Goal: Entertainment & Leisure: Consume media (video, audio)

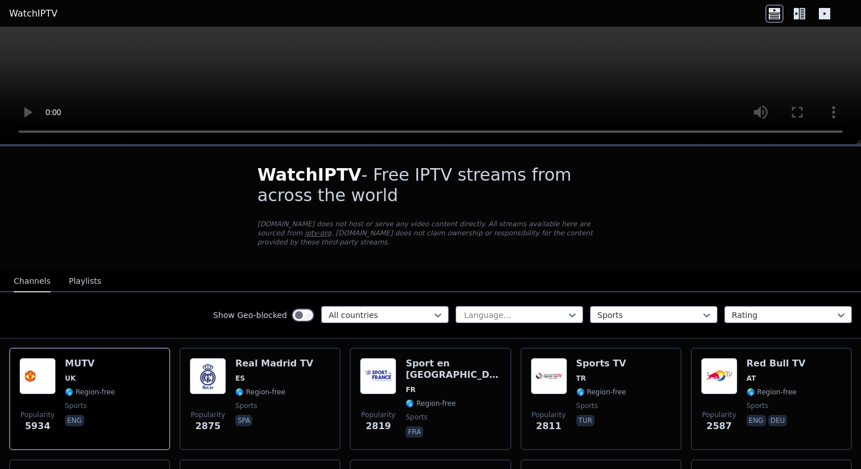
click at [74, 279] on button "Playlists" at bounding box center [85, 282] width 32 height 22
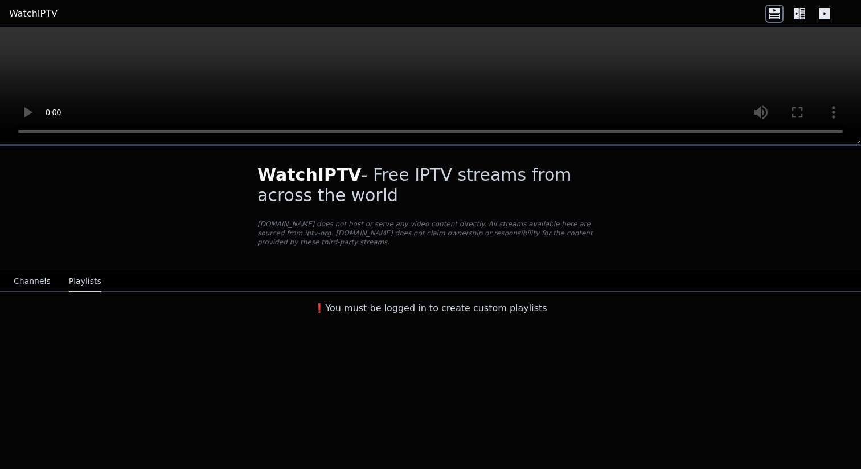
click at [47, 279] on button "Channels" at bounding box center [32, 282] width 37 height 22
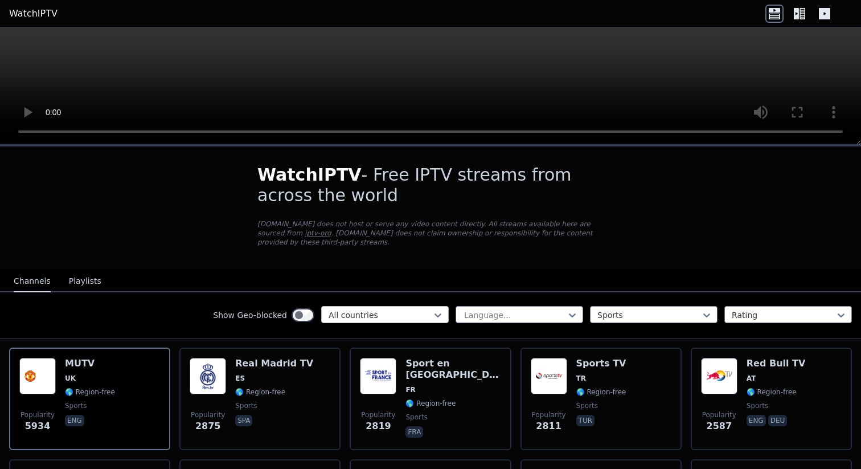
click at [397, 308] on div "All countries" at bounding box center [385, 314] width 128 height 17
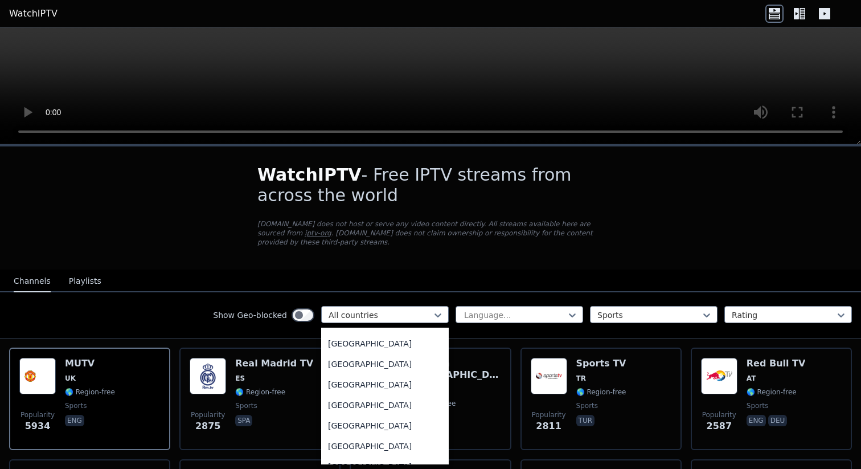
scroll to position [4104, 0]
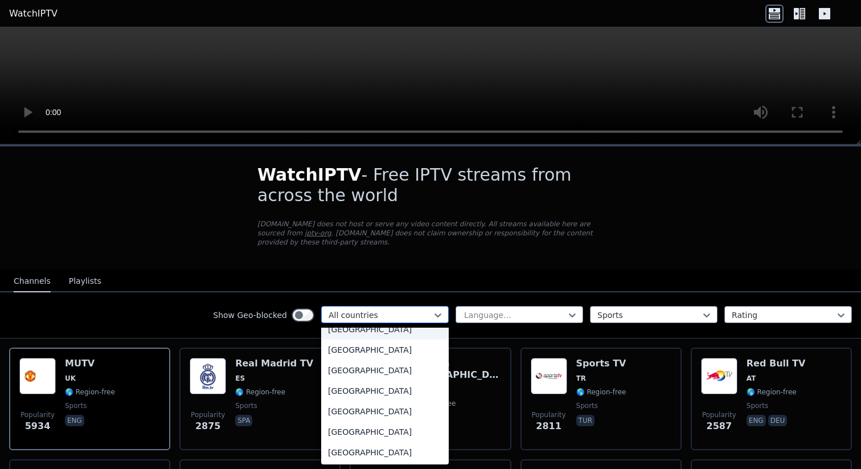
click at [397, 315] on div at bounding box center [381, 314] width 104 height 11
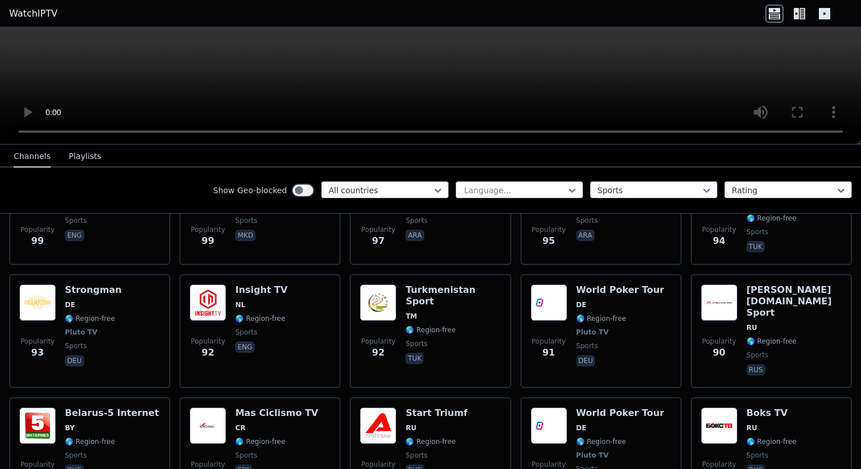
scroll to position [2348, 0]
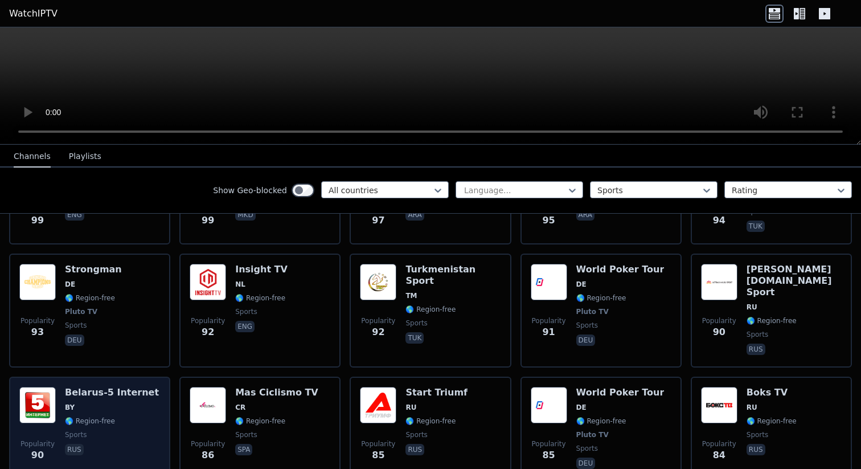
click at [38, 394] on img at bounding box center [37, 405] width 36 height 36
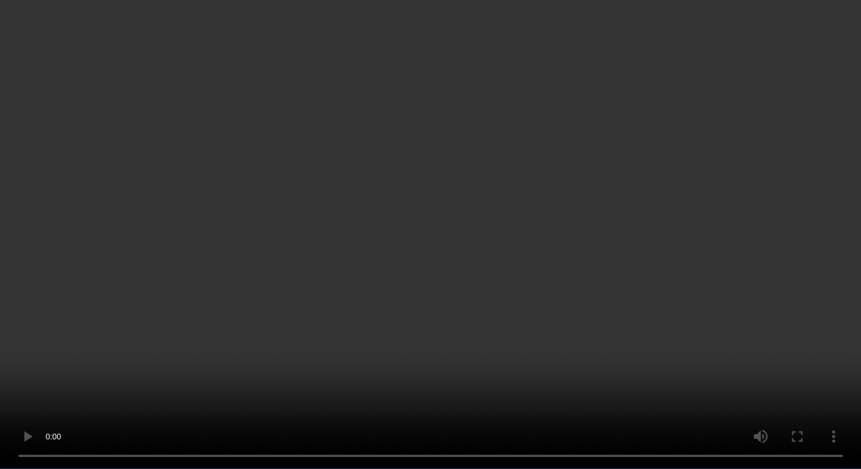
scroll to position [2057, 0]
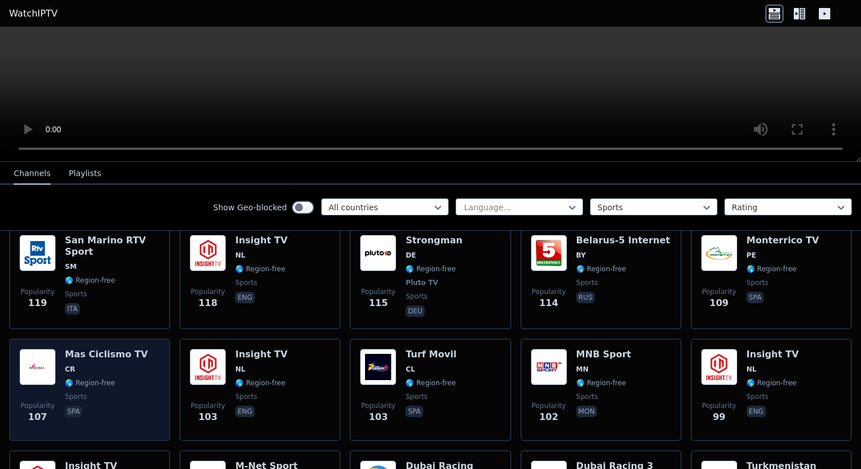
click at [128, 365] on span "CR" at bounding box center [106, 369] width 83 height 9
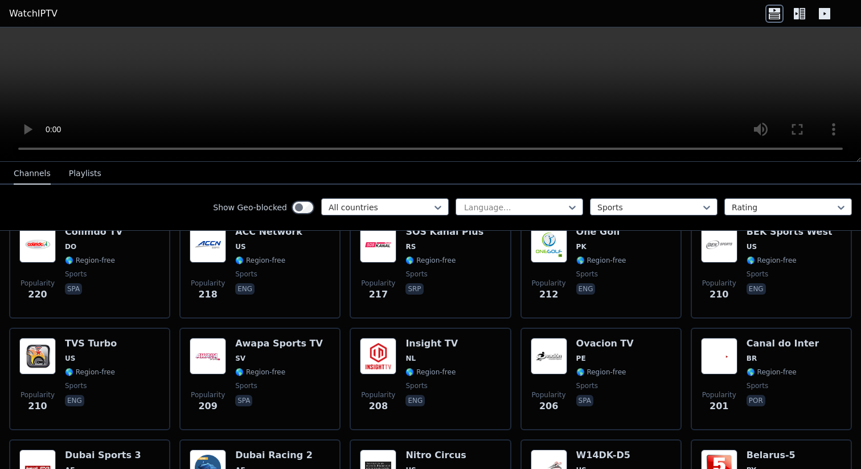
scroll to position [1028, 0]
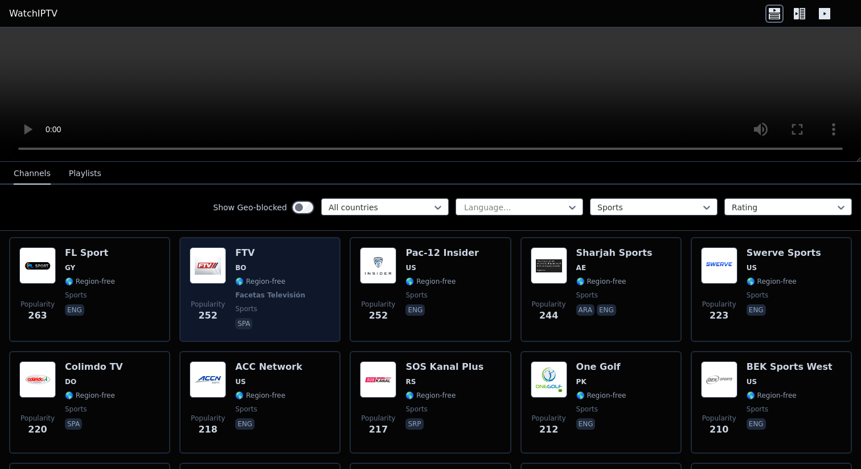
click at [218, 259] on img at bounding box center [208, 265] width 36 height 36
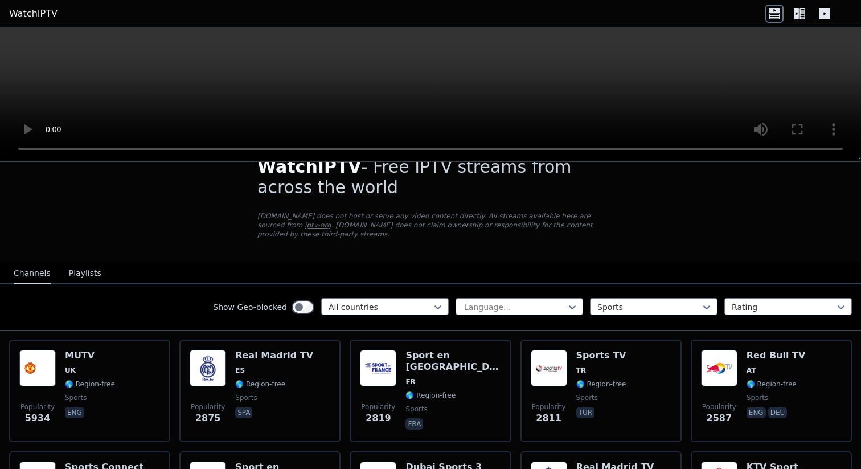
scroll to position [19, 0]
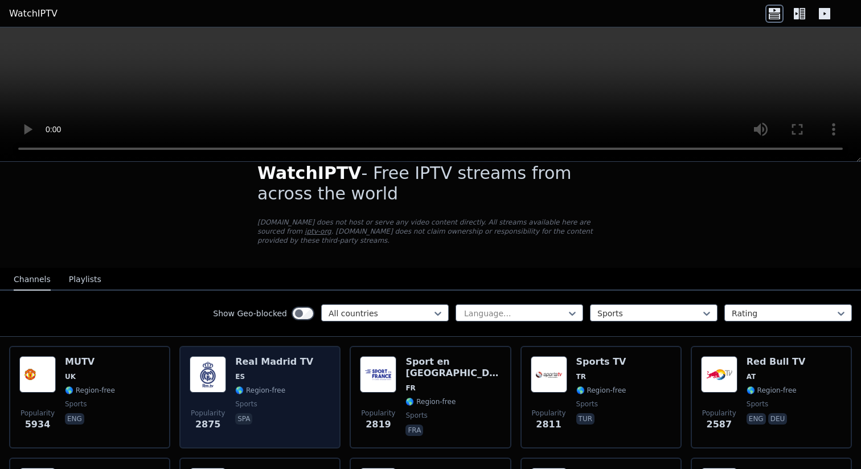
click at [314, 412] on div "Popularity 2875 Real Madrid TV ES 🌎 Region-free sports spa" at bounding box center [260, 397] width 141 height 82
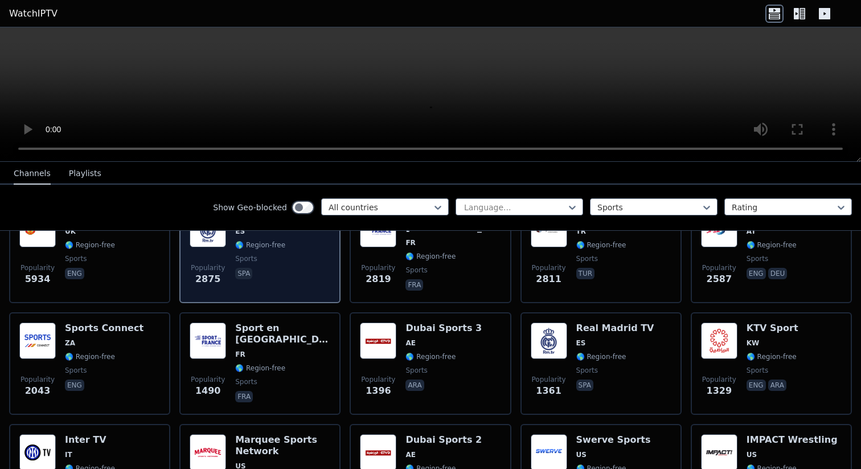
scroll to position [186, 0]
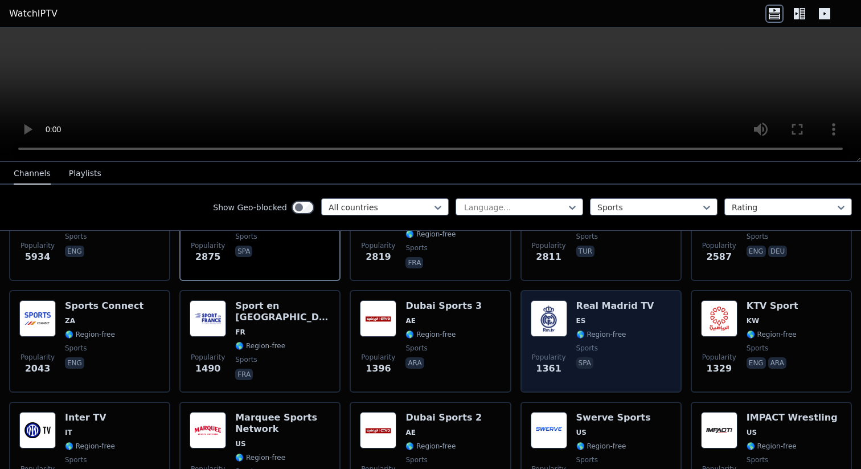
click at [604, 316] on span "ES" at bounding box center [616, 320] width 78 height 9
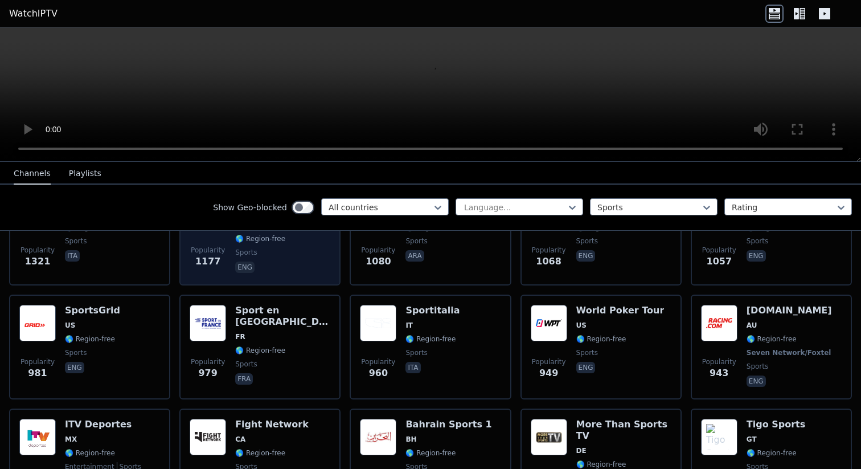
scroll to position [414, 0]
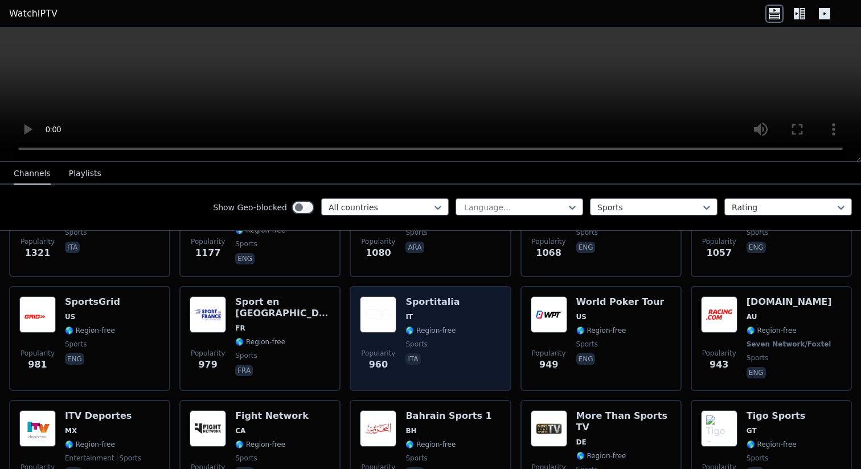
click at [423, 315] on span "IT" at bounding box center [433, 316] width 54 height 9
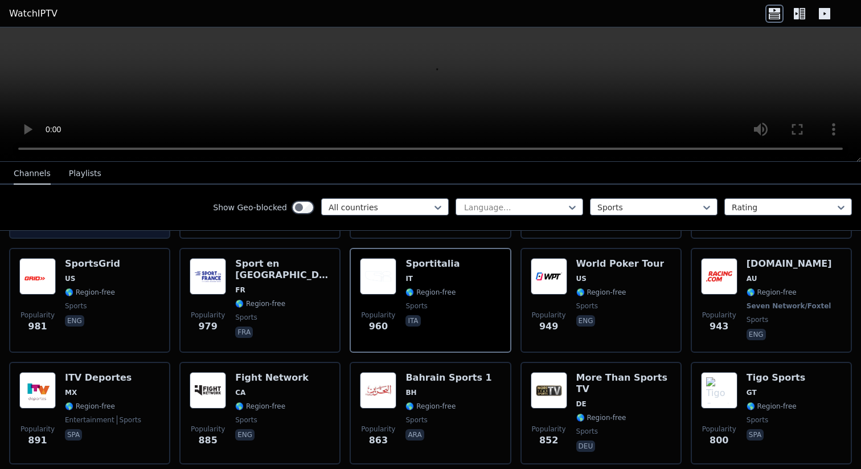
scroll to position [528, 0]
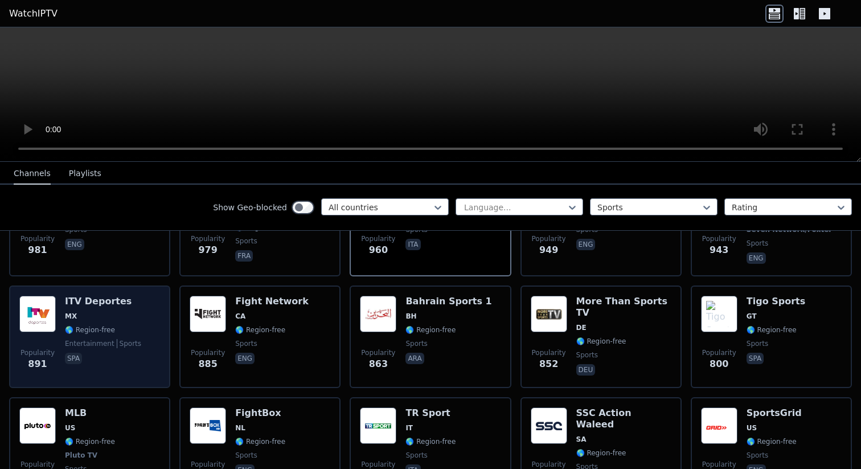
click at [130, 320] on span "MX" at bounding box center [103, 316] width 76 height 9
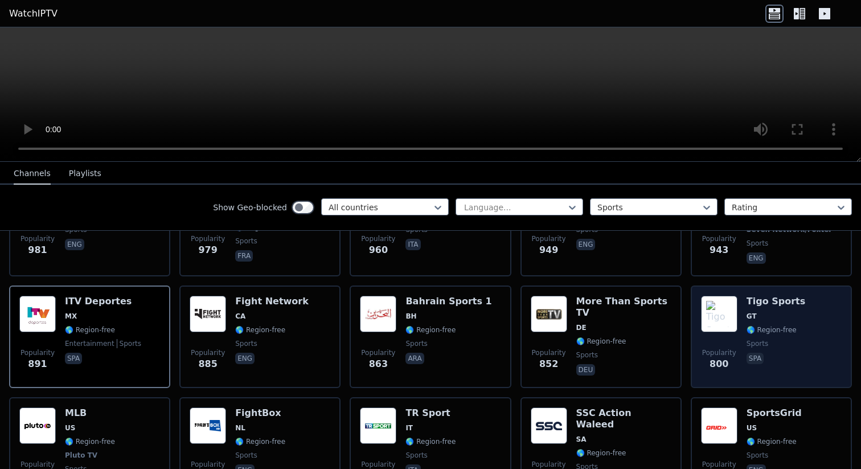
click at [800, 329] on div "Popularity 800 Tigo Sports GT 🌎 Region-free sports spa" at bounding box center [771, 337] width 141 height 82
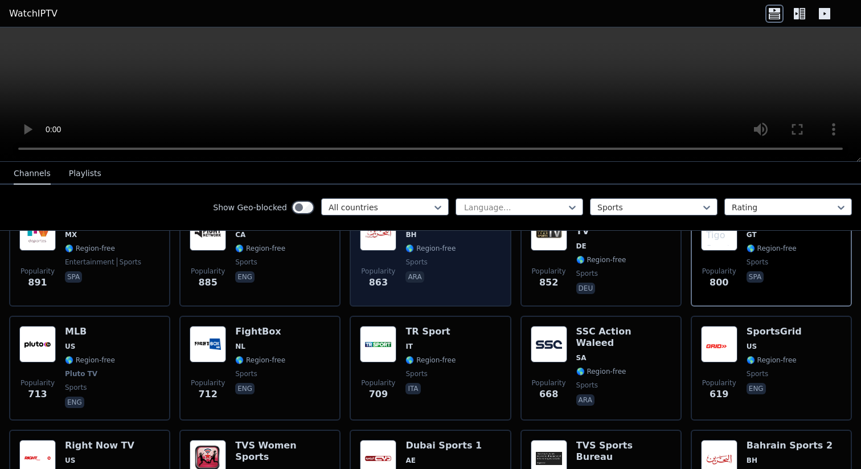
scroll to position [648, 0]
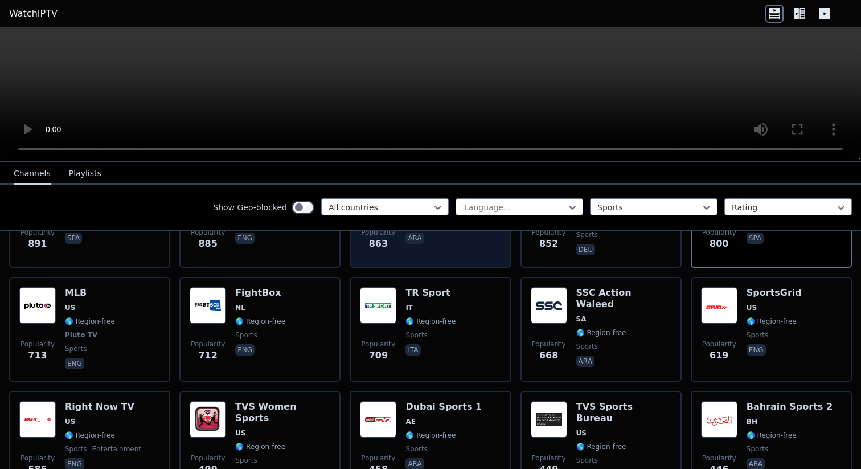
click at [373, 311] on img at bounding box center [378, 305] width 36 height 36
